Goal: Navigation & Orientation: Find specific page/section

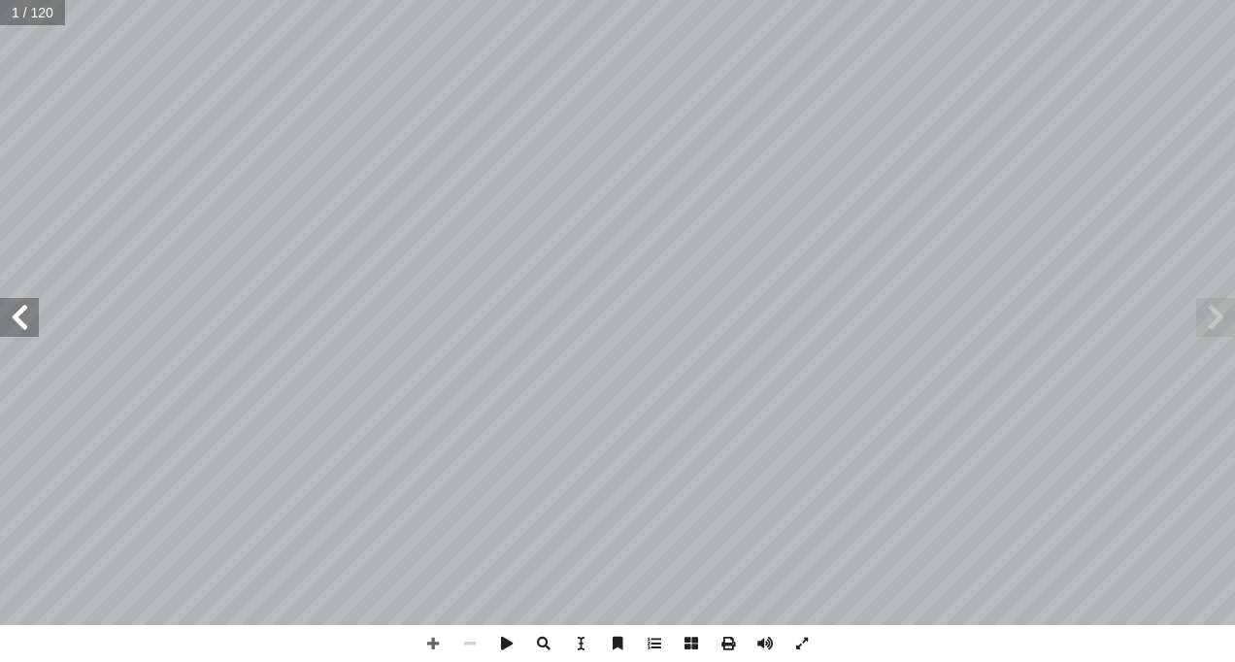
click at [21, 320] on span at bounding box center [19, 317] width 39 height 39
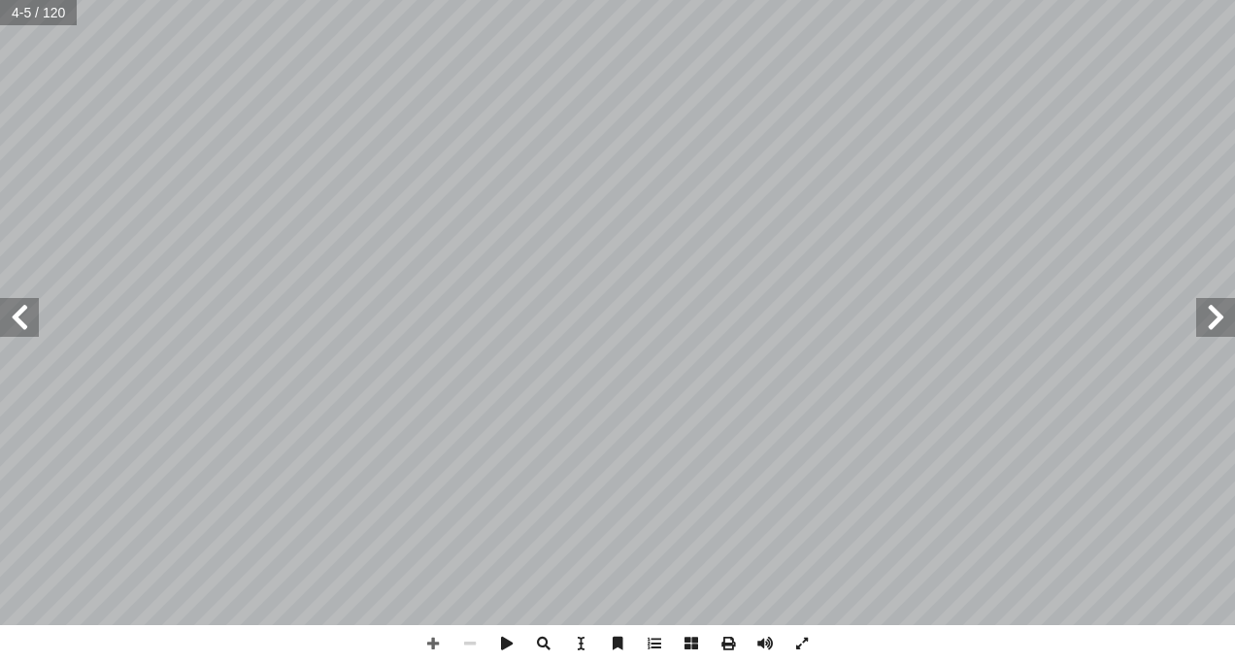
click at [25, 324] on span at bounding box center [19, 317] width 39 height 39
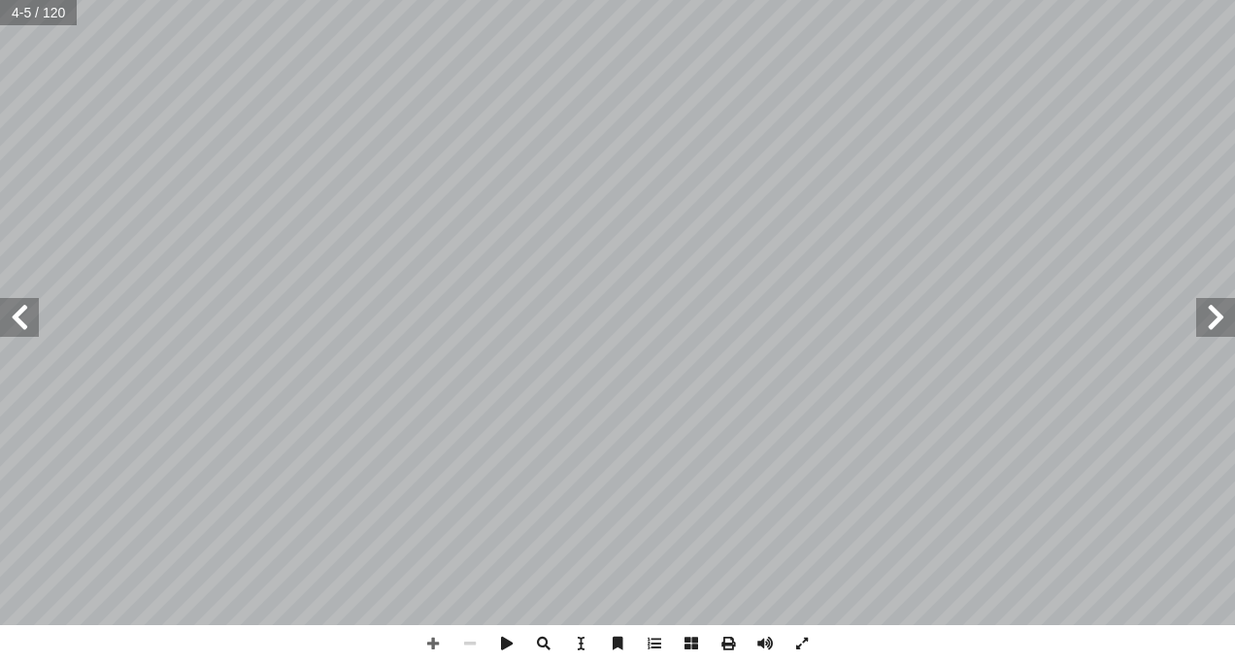
click at [26, 328] on span at bounding box center [19, 317] width 39 height 39
click at [13, 305] on span at bounding box center [19, 317] width 39 height 39
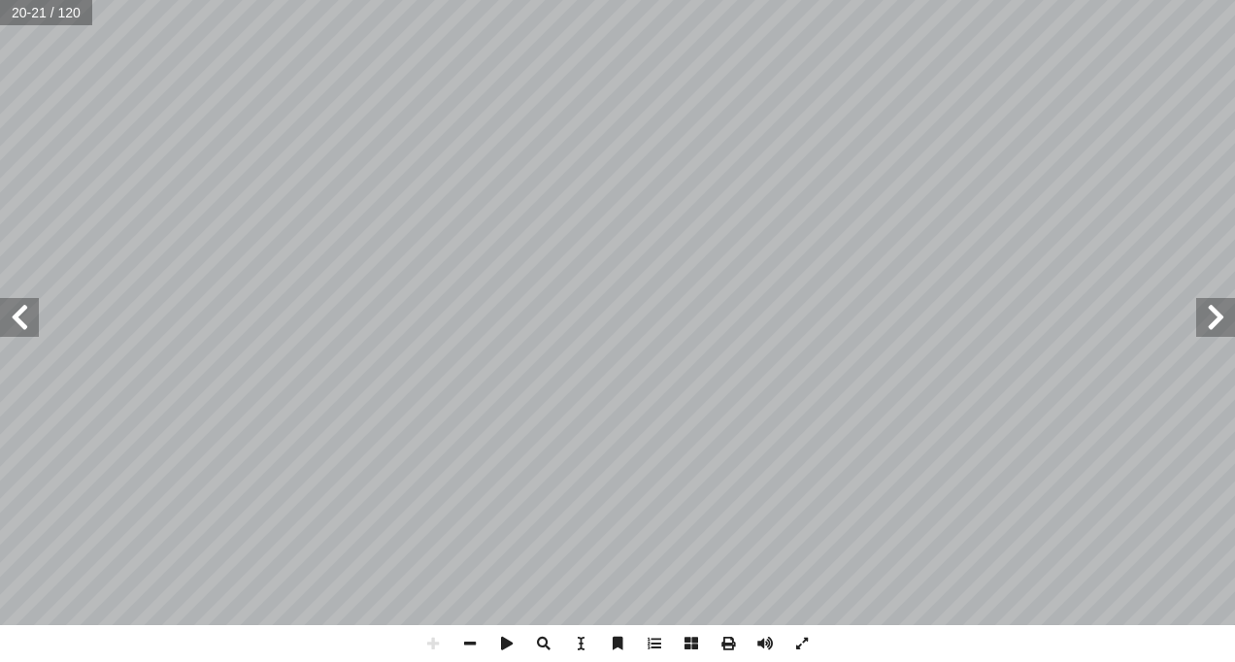
click at [1213, 307] on span at bounding box center [1215, 317] width 39 height 39
click at [463, 640] on span at bounding box center [469, 643] width 37 height 37
click at [18, 313] on span at bounding box center [19, 317] width 39 height 39
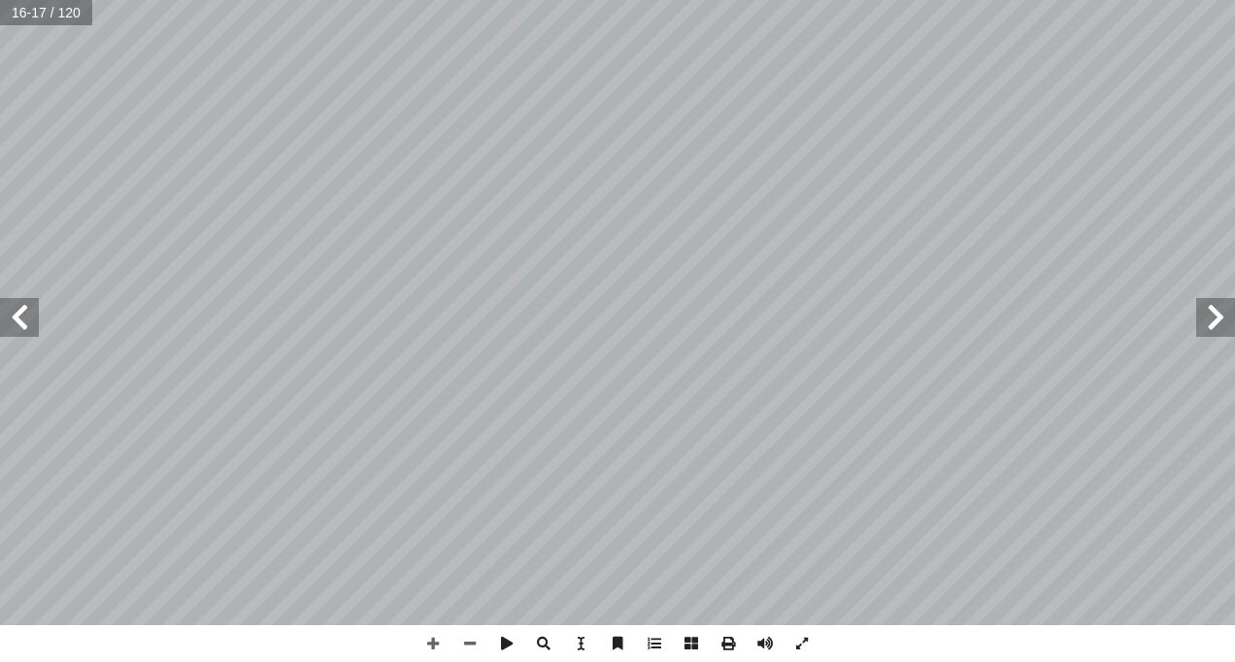
click at [18, 313] on span at bounding box center [19, 317] width 39 height 39
click at [24, 312] on span at bounding box center [19, 317] width 39 height 39
click at [27, 315] on span at bounding box center [19, 317] width 39 height 39
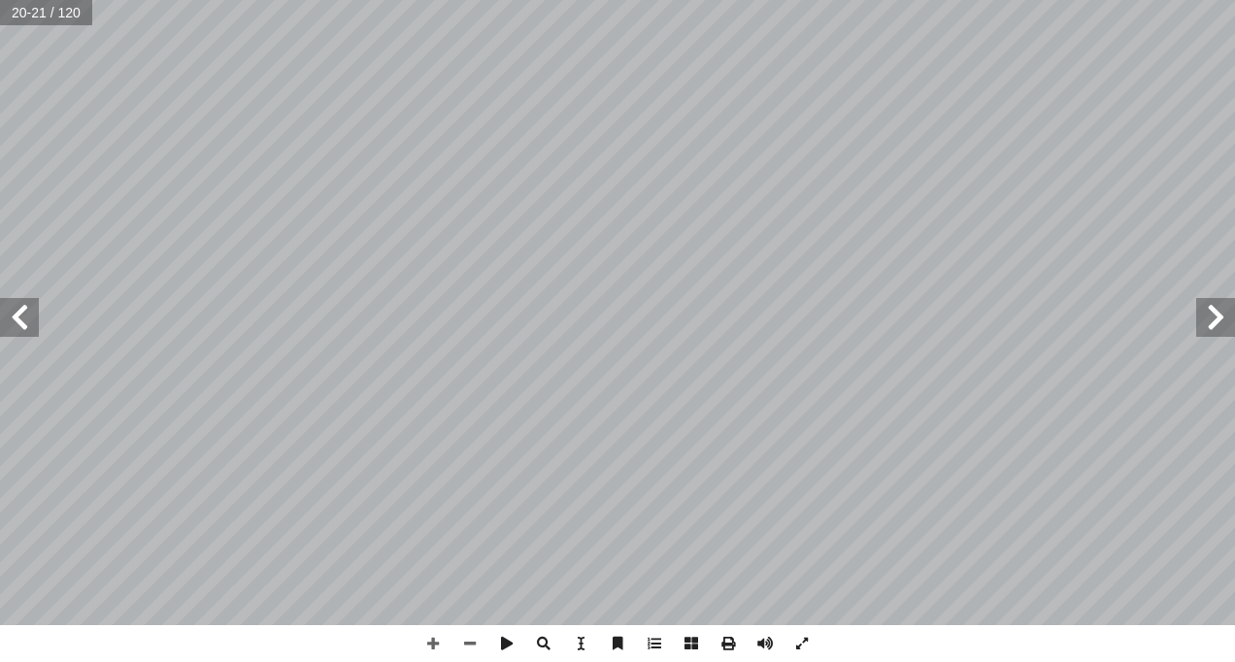
click at [27, 315] on span at bounding box center [19, 317] width 39 height 39
click at [12, 312] on span at bounding box center [19, 317] width 39 height 39
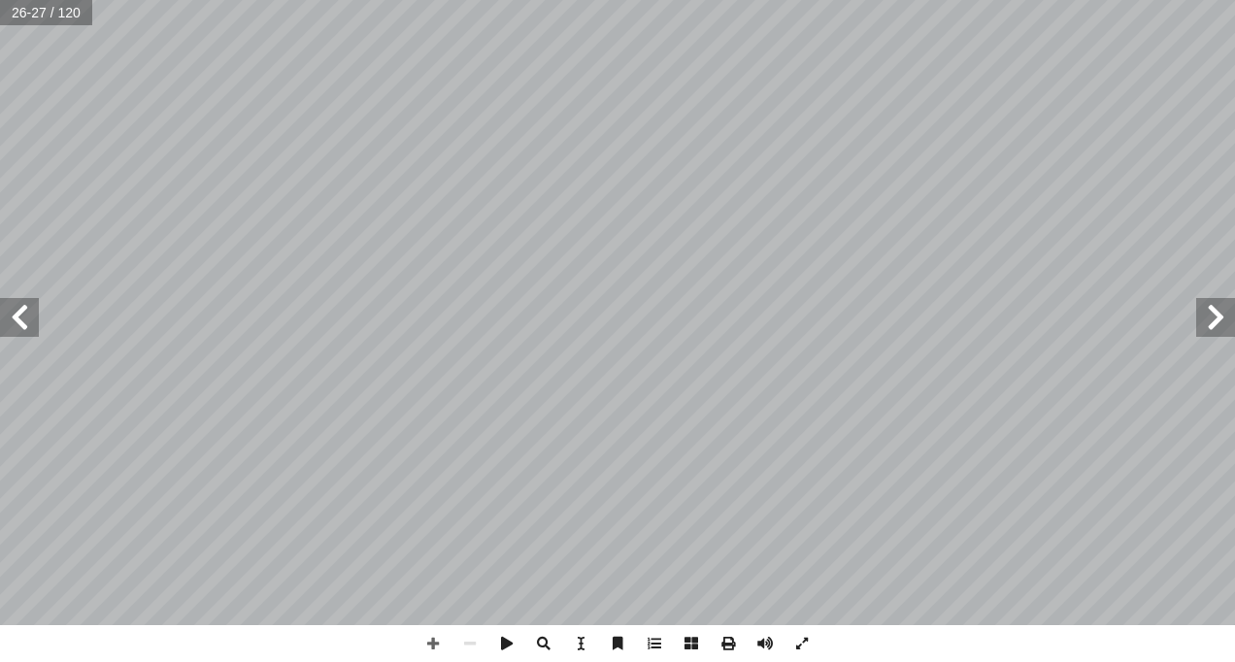
click at [12, 312] on span at bounding box center [19, 317] width 39 height 39
click at [11, 313] on span at bounding box center [19, 317] width 39 height 39
click at [442, 635] on span at bounding box center [433, 643] width 37 height 37
click at [443, 646] on span at bounding box center [433, 643] width 37 height 37
